Goal: Information Seeking & Learning: Learn about a topic

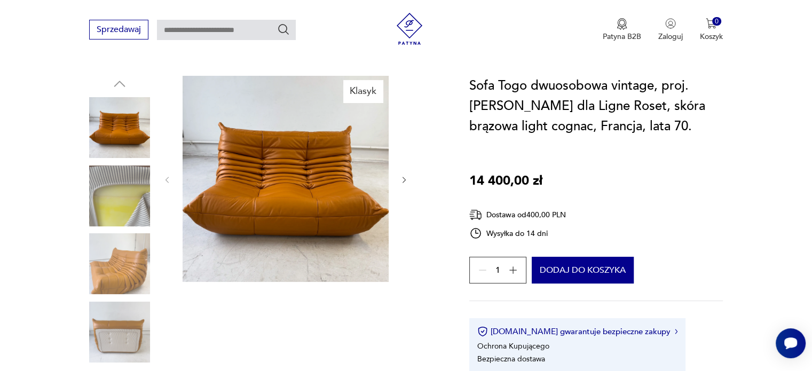
scroll to position [107, 0]
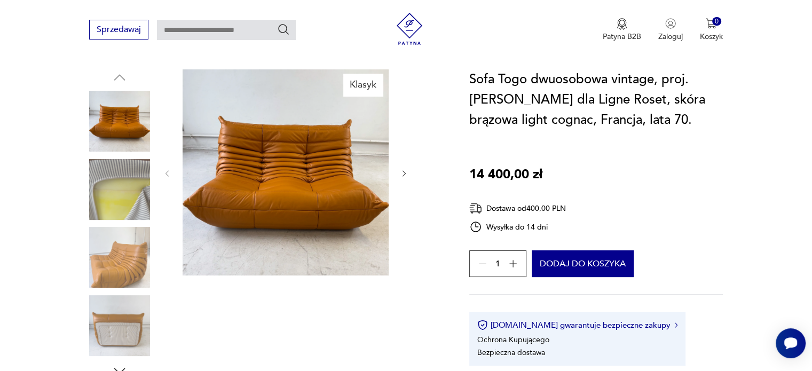
click at [132, 198] on img at bounding box center [119, 189] width 61 height 61
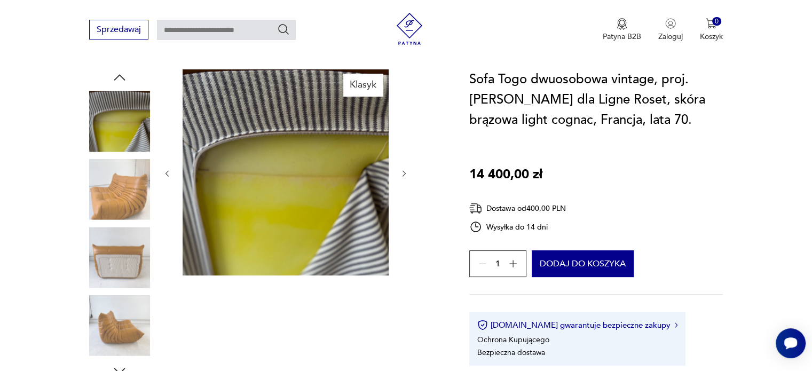
click at [124, 204] on img at bounding box center [119, 189] width 61 height 61
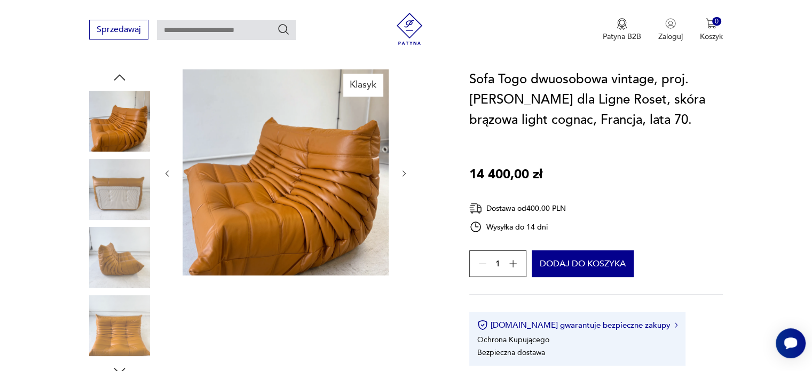
click at [146, 250] on img at bounding box center [119, 257] width 61 height 61
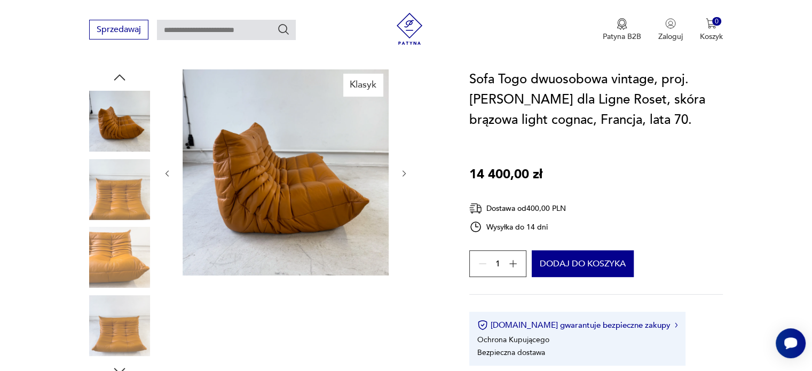
click at [134, 249] on img at bounding box center [119, 257] width 61 height 61
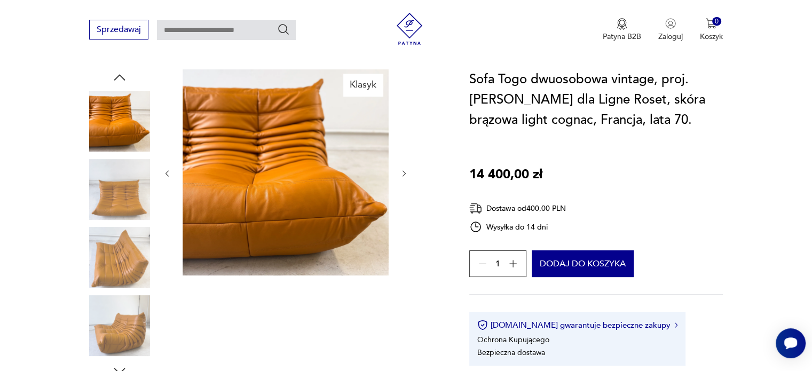
click at [134, 249] on img at bounding box center [119, 257] width 61 height 61
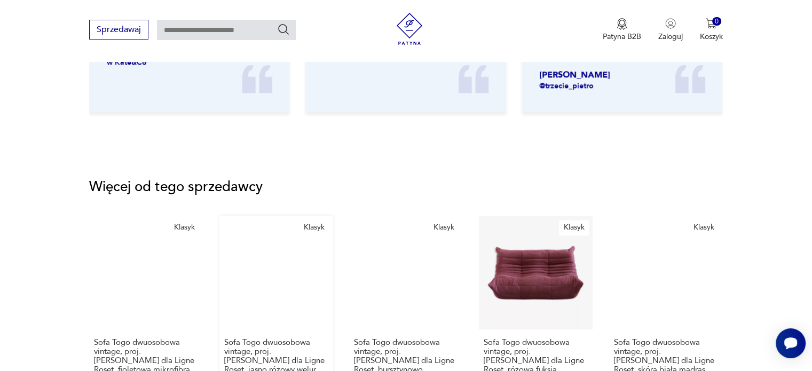
scroll to position [1441, 0]
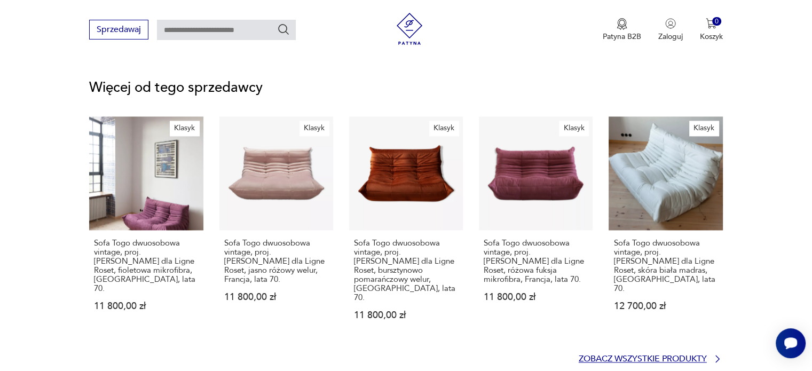
click at [660, 355] on p "Zobacz wszystkie produkty" at bounding box center [642, 358] width 128 height 7
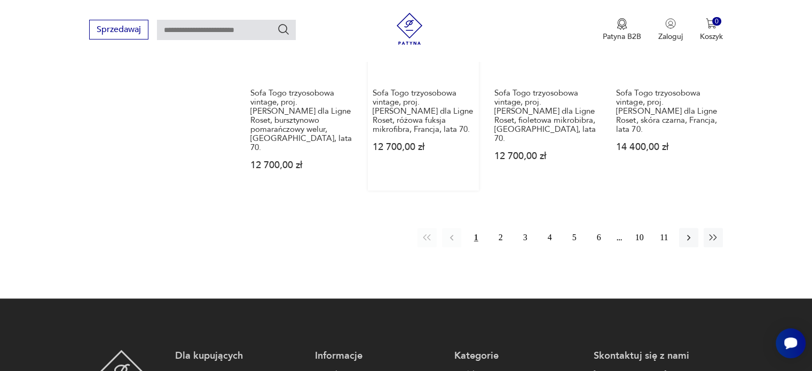
scroll to position [1234, 0]
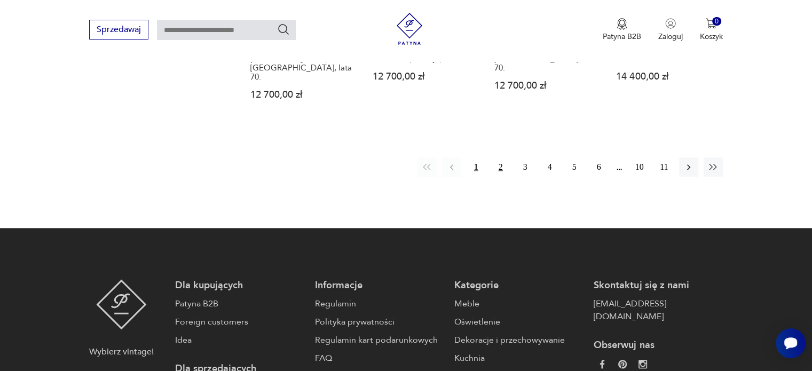
click at [498, 157] on button "2" at bounding box center [500, 166] width 19 height 19
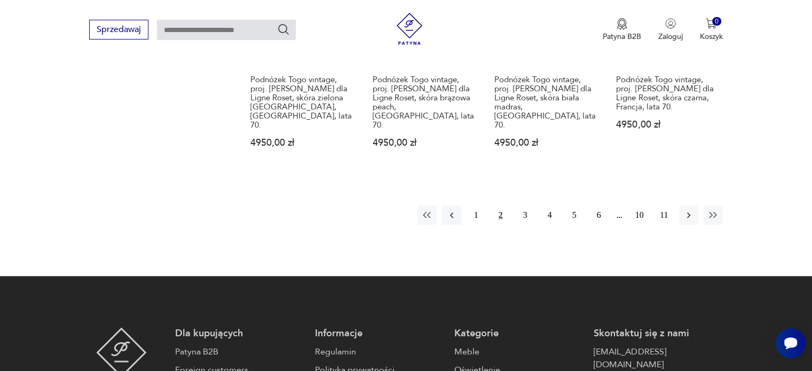
scroll to position [1180, 0]
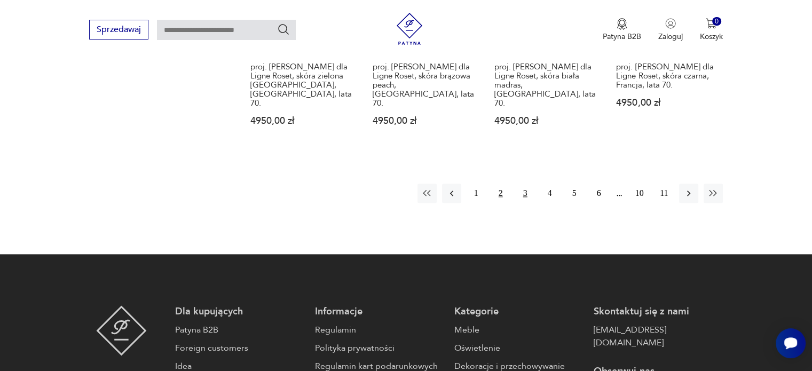
click at [521, 184] on button "3" at bounding box center [524, 193] width 19 height 19
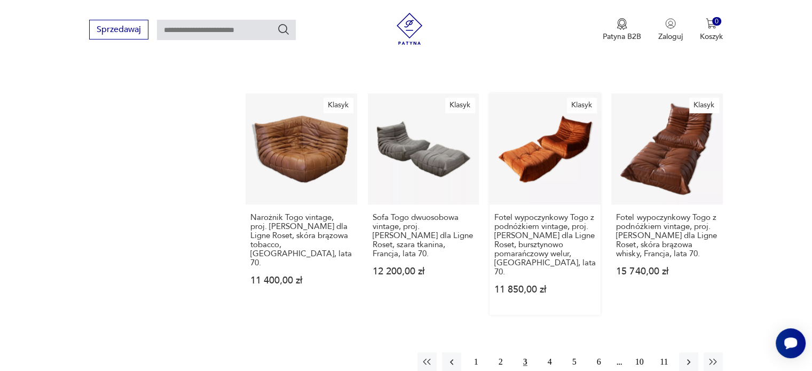
scroll to position [1074, 0]
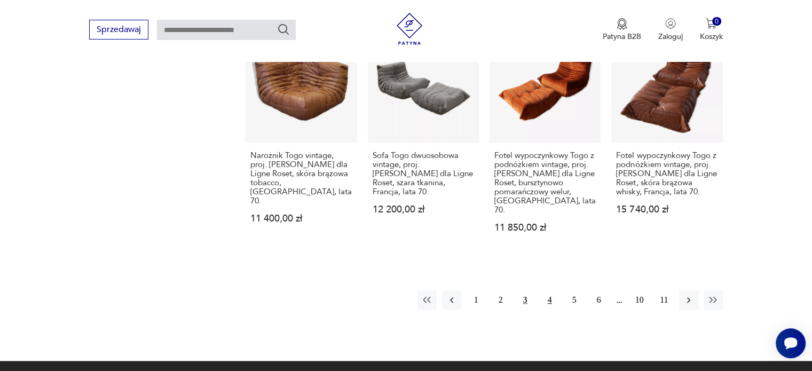
click at [547, 290] on button "4" at bounding box center [549, 299] width 19 height 19
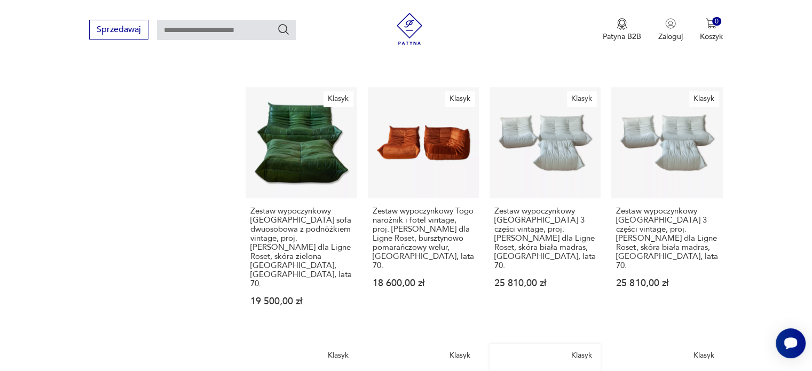
scroll to position [1020, 0]
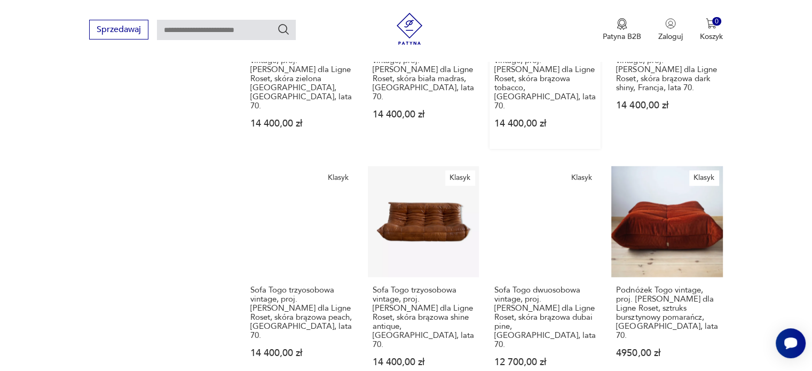
scroll to position [1020, 0]
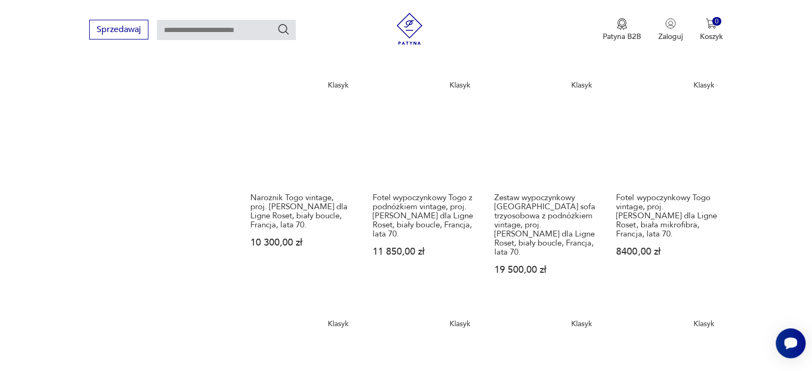
scroll to position [1020, 0]
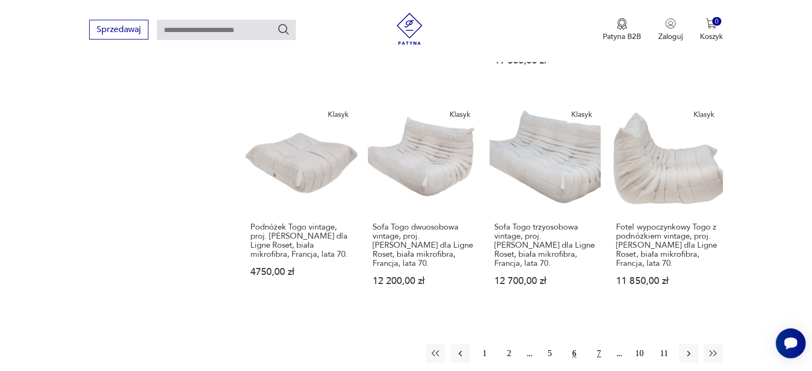
click at [598, 344] on button "7" at bounding box center [598, 353] width 19 height 19
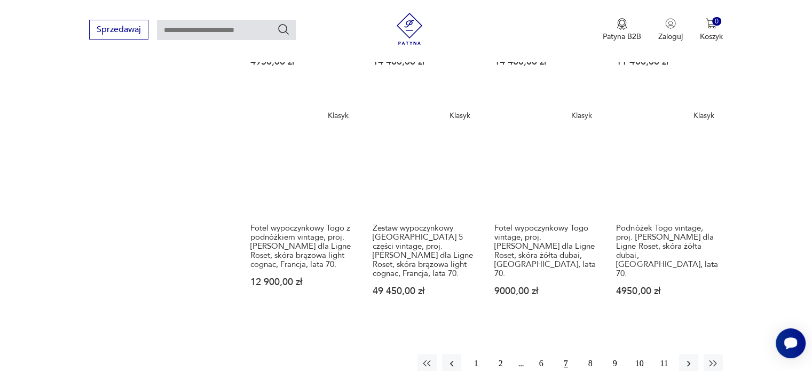
scroll to position [1020, 0]
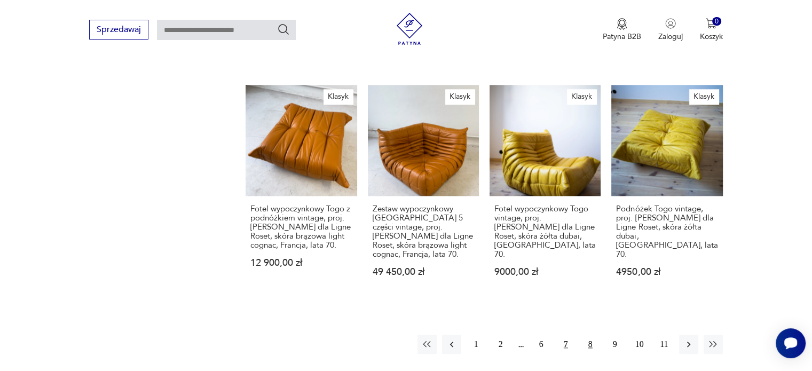
click at [585, 335] on button "8" at bounding box center [590, 344] width 19 height 19
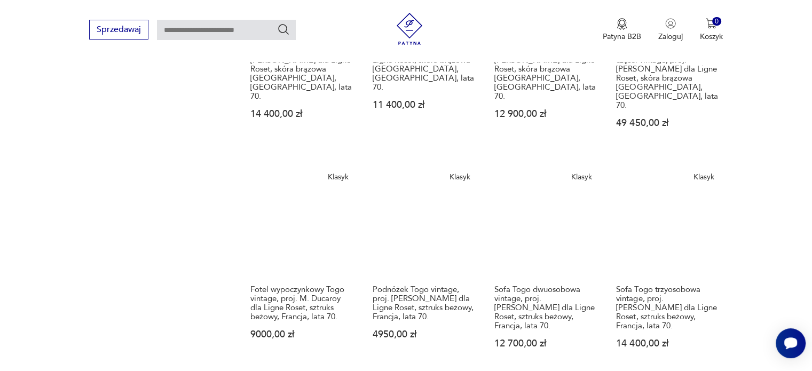
scroll to position [1020, 0]
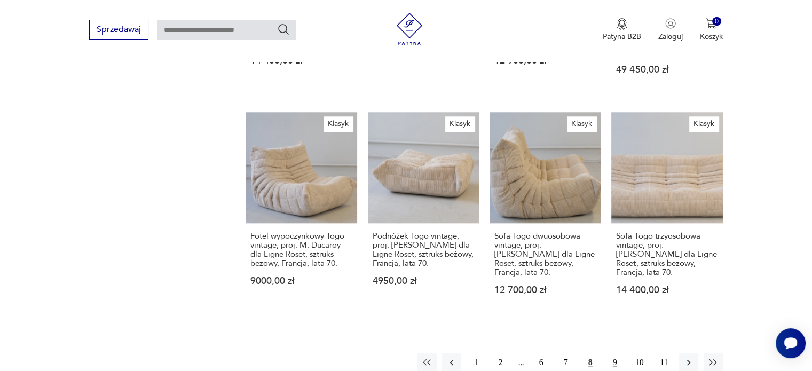
click at [614, 353] on button "9" at bounding box center [614, 362] width 19 height 19
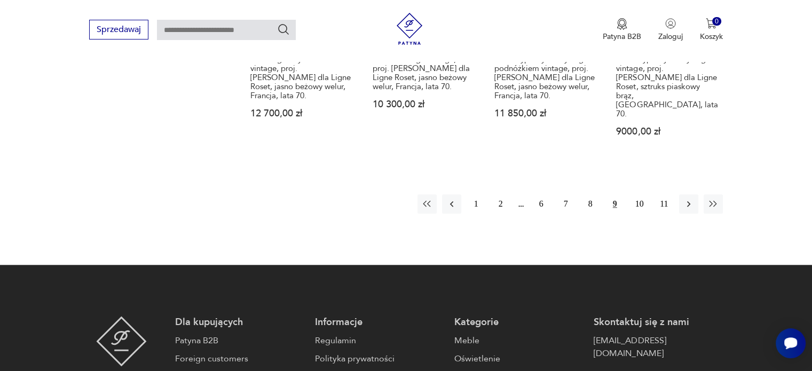
scroll to position [1234, 0]
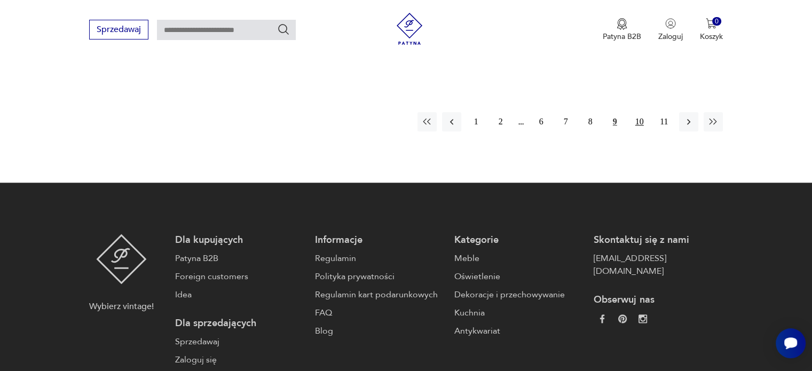
click at [642, 112] on button "10" at bounding box center [639, 121] width 19 height 19
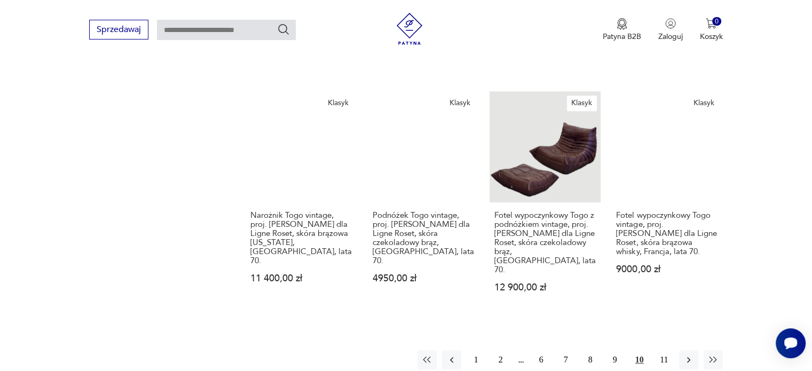
scroll to position [1074, 0]
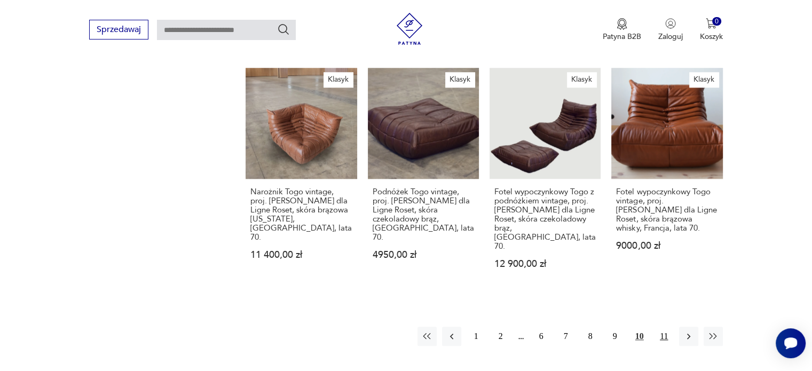
click at [659, 327] on button "11" at bounding box center [663, 336] width 19 height 19
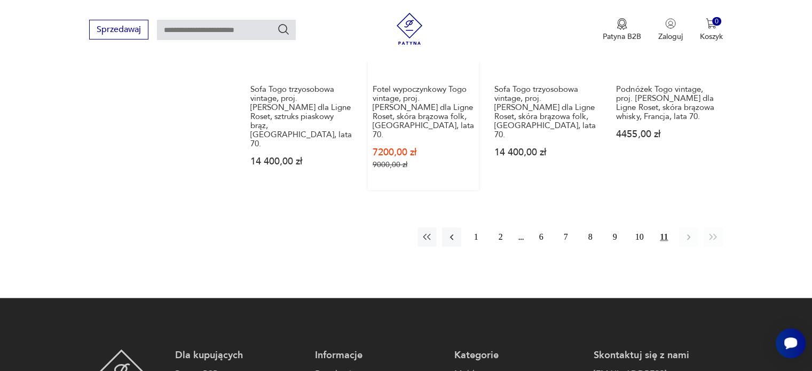
scroll to position [1180, 0]
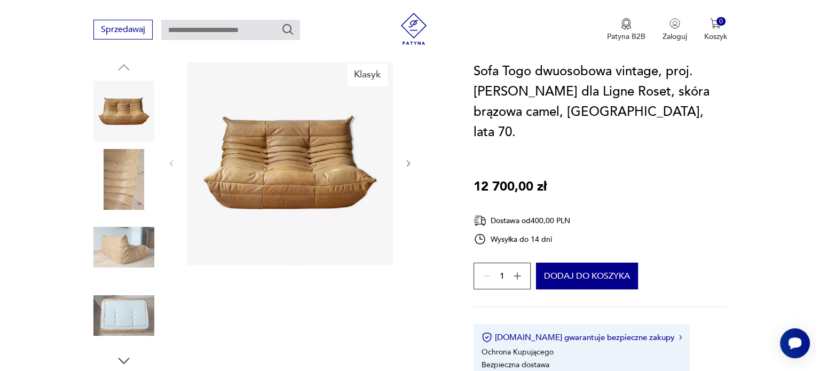
scroll to position [107, 0]
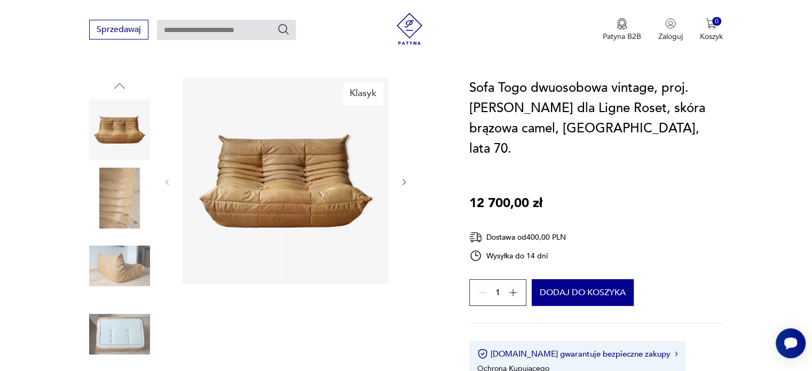
click at [301, 165] on img at bounding box center [285, 181] width 206 height 206
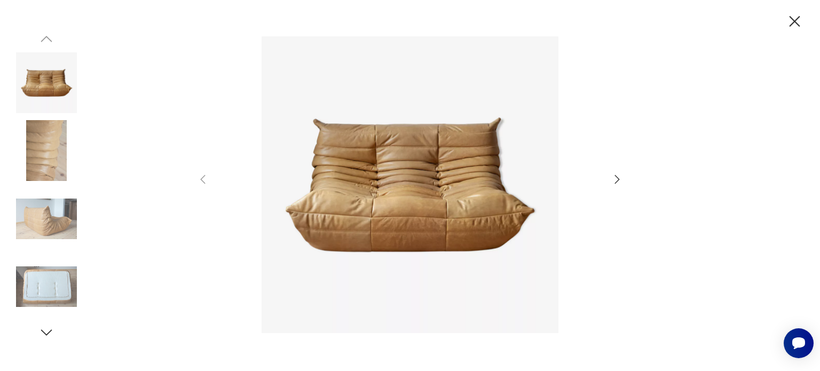
click at [616, 177] on icon "button" at bounding box center [617, 178] width 5 height 9
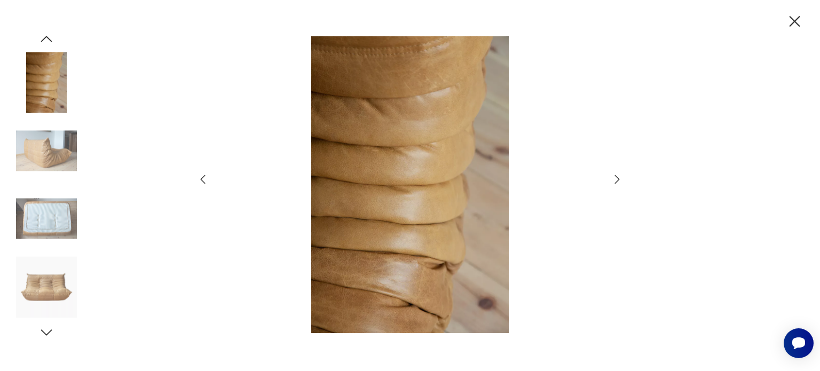
click at [616, 177] on icon "button" at bounding box center [617, 178] width 5 height 9
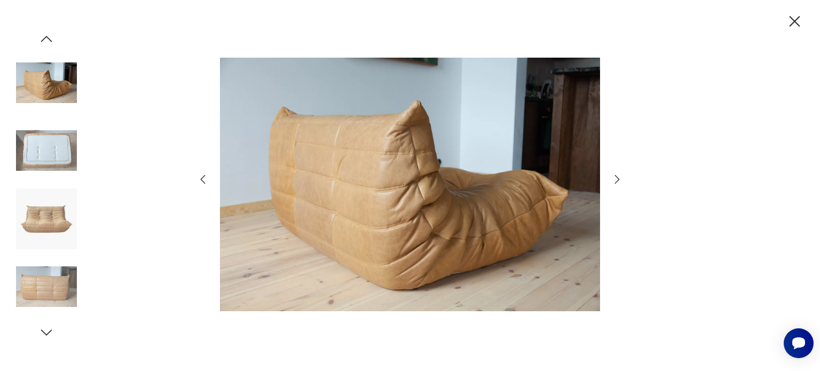
click at [616, 177] on icon "button" at bounding box center [617, 178] width 5 height 9
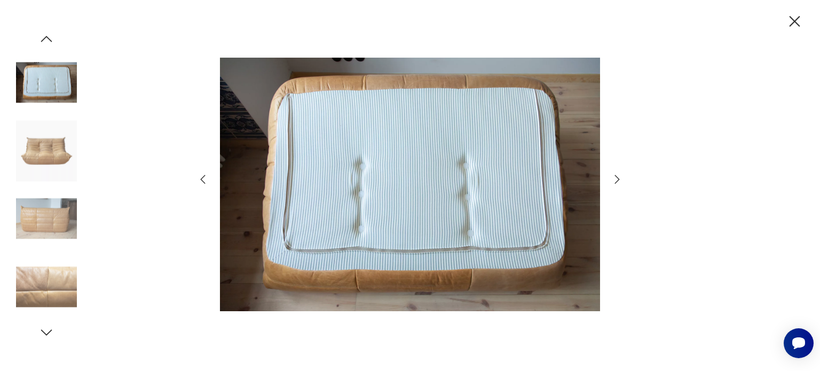
click at [616, 177] on icon "button" at bounding box center [617, 178] width 5 height 9
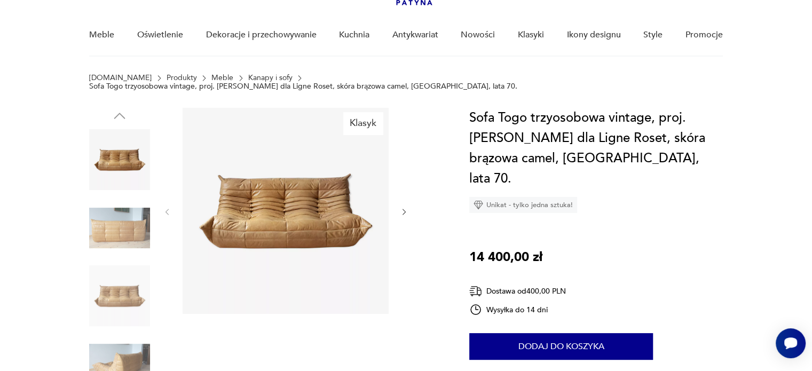
scroll to position [107, 0]
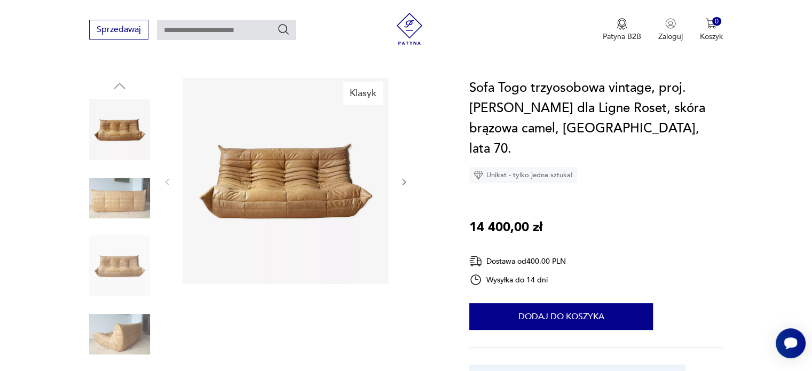
click at [129, 198] on img at bounding box center [119, 198] width 61 height 61
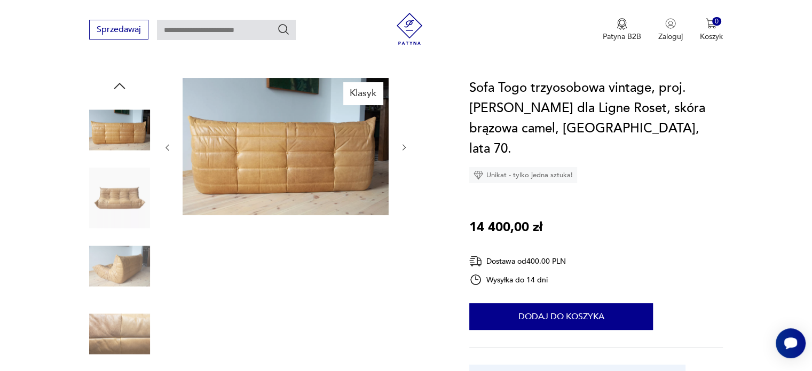
click at [128, 262] on img at bounding box center [119, 265] width 61 height 61
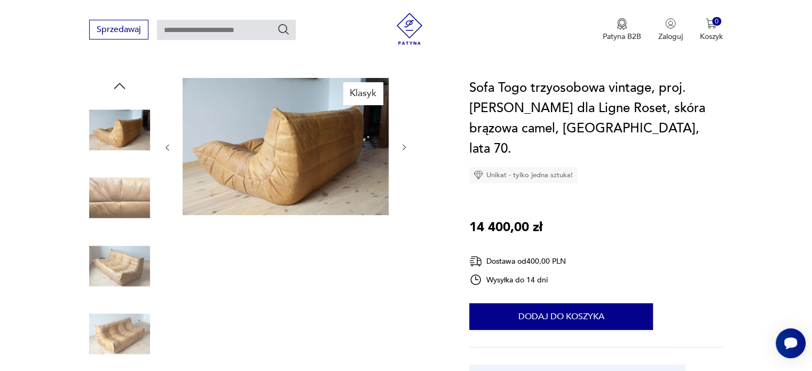
click at [129, 260] on img at bounding box center [119, 265] width 61 height 61
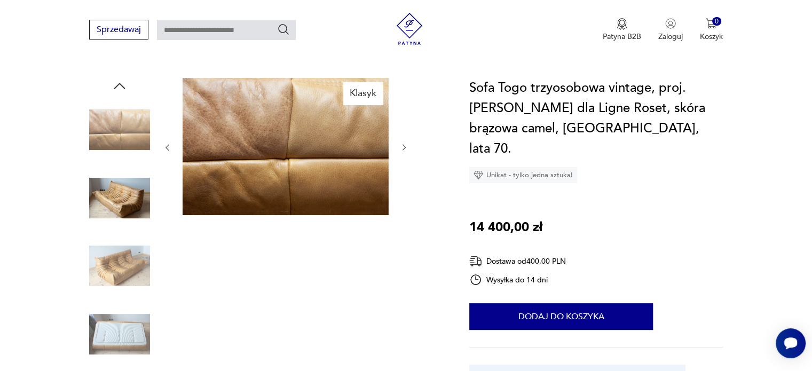
click at [126, 279] on img at bounding box center [119, 265] width 61 height 61
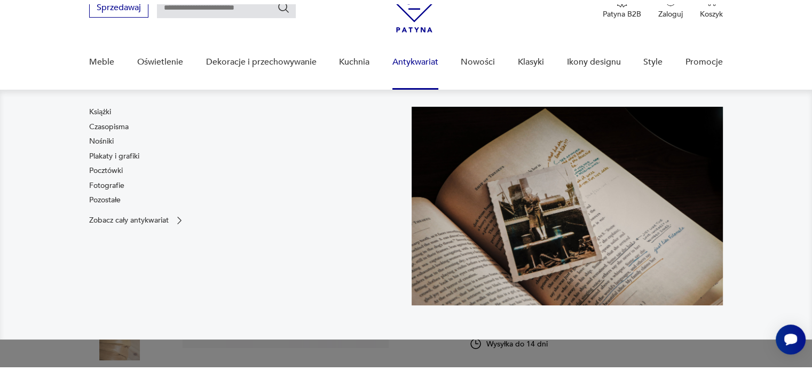
scroll to position [107, 0]
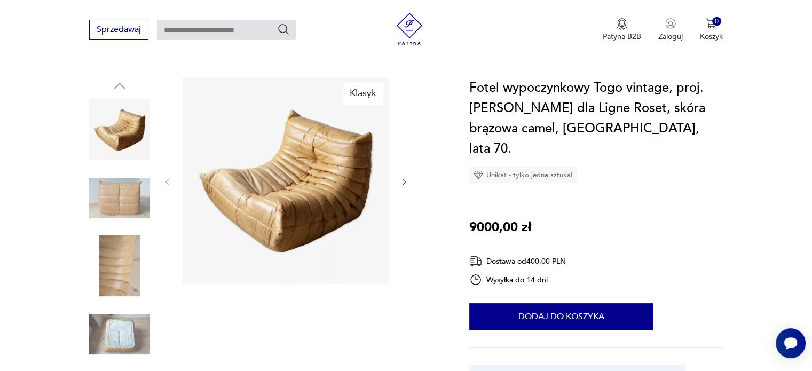
click at [120, 203] on img at bounding box center [119, 198] width 61 height 61
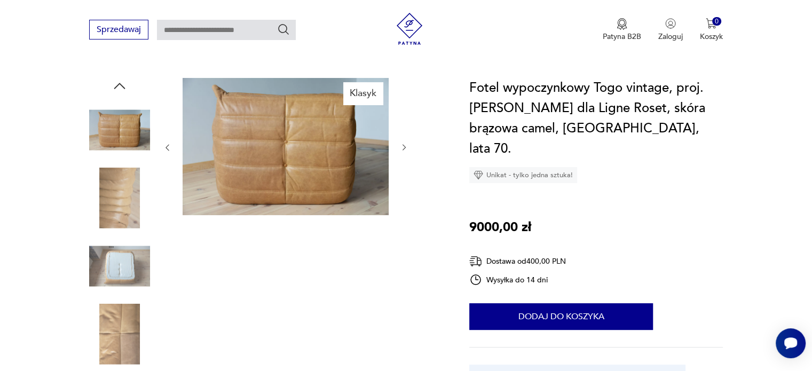
click at [118, 235] on img at bounding box center [119, 265] width 61 height 61
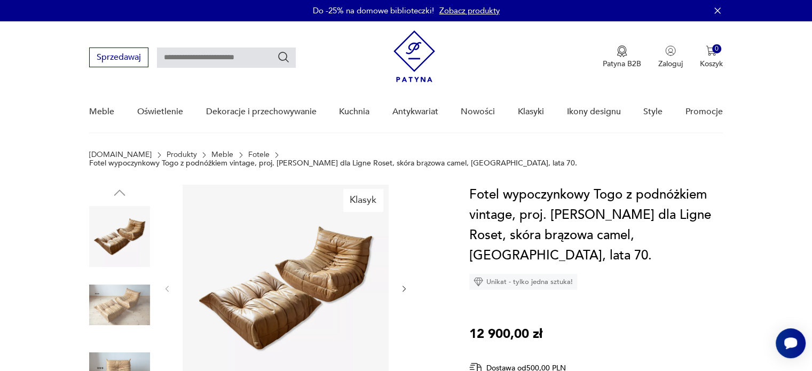
click at [121, 284] on img at bounding box center [119, 304] width 61 height 61
